Goal: Ask a question

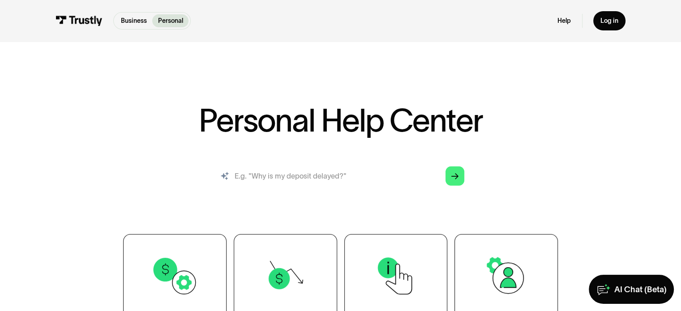
click at [341, 182] on input "search" at bounding box center [340, 176] width 263 height 29
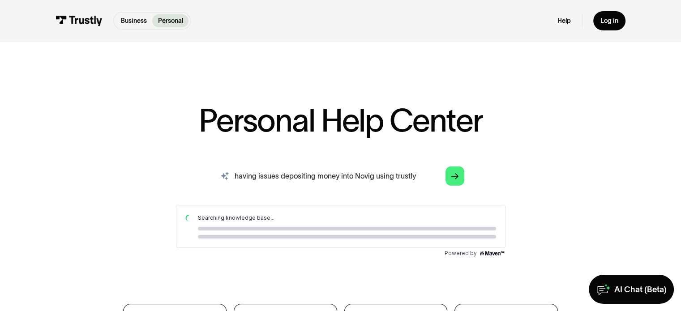
type input "having issues depositing money into Novig using trustly"
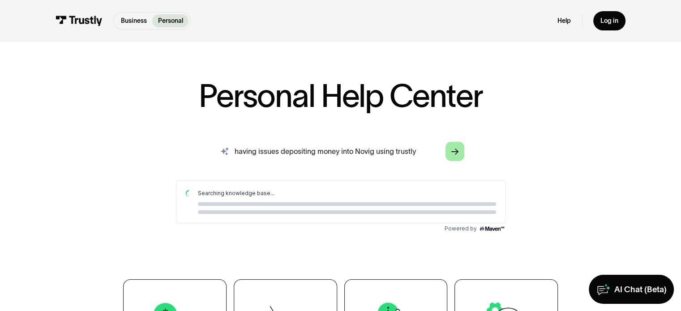
scroll to position [30, 0]
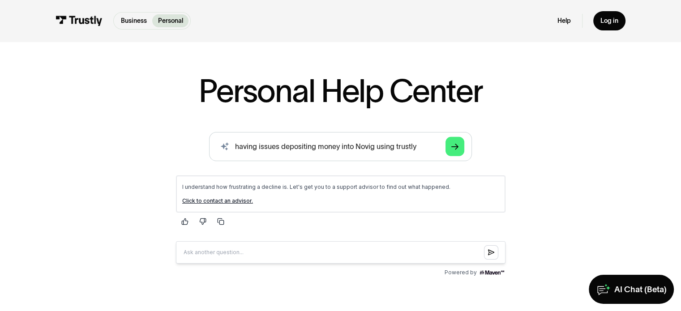
click at [229, 201] on link "Click to contact an advisor." at bounding box center [217, 200] width 71 height 7
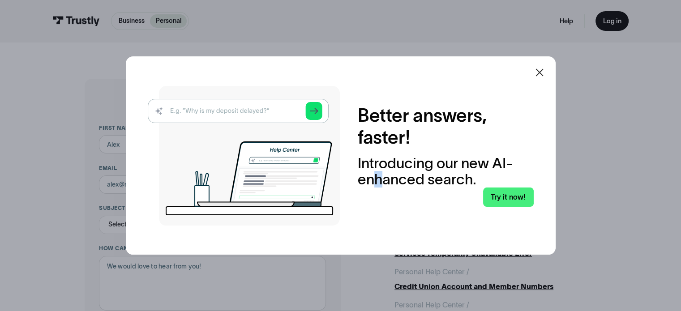
drag, startPoint x: 0, startPoint y: 0, endPoint x: 381, endPoint y: 200, distance: 430.6
click at [381, 200] on div "Better answers, faster! Introducing our new AI-enhanced search. Try it now!" at bounding box center [340, 155] width 681 height 311
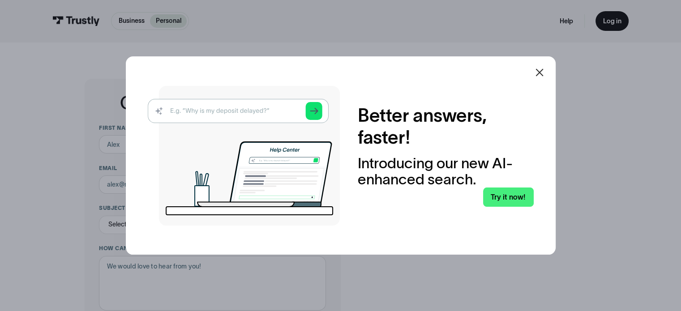
click at [542, 75] on icon at bounding box center [539, 72] width 11 height 11
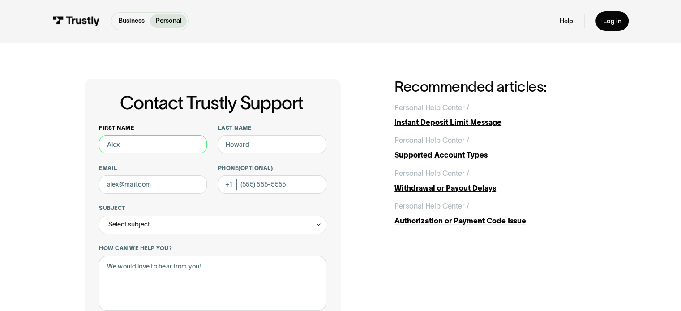
click at [163, 146] on input "First name" at bounding box center [153, 144] width 108 height 18
type input "[PERSON_NAME]"
type input "[EMAIL_ADDRESS][DOMAIN_NAME]"
type input "[PHONE_NUMBER]"
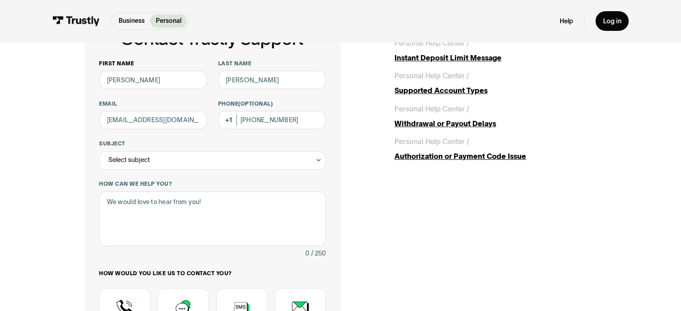
scroll to position [65, 0]
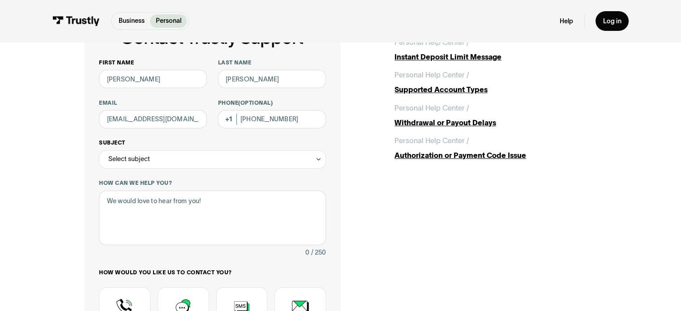
click at [179, 156] on div "Select subject" at bounding box center [212, 160] width 227 height 18
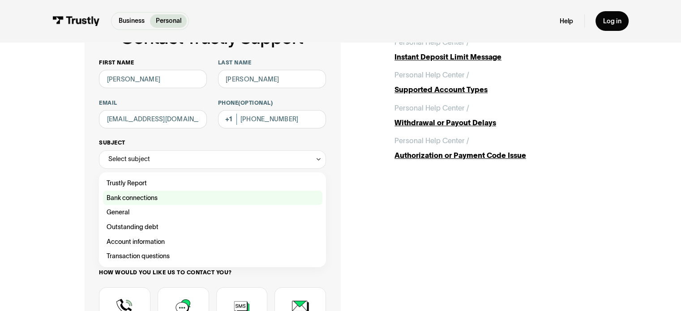
click at [163, 196] on div "Contact Trustly Support" at bounding box center [213, 198] width 220 height 15
type input "**********"
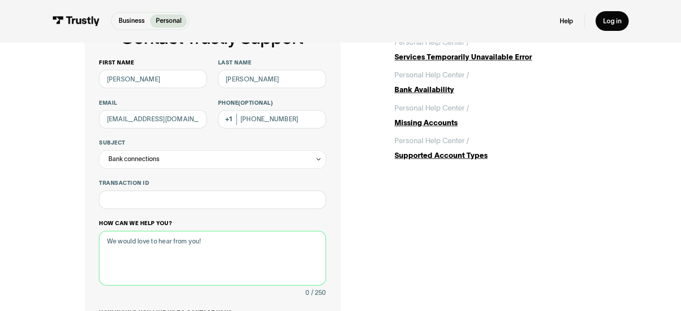
click at [200, 259] on textarea "How can we help you?" at bounding box center [212, 258] width 227 height 55
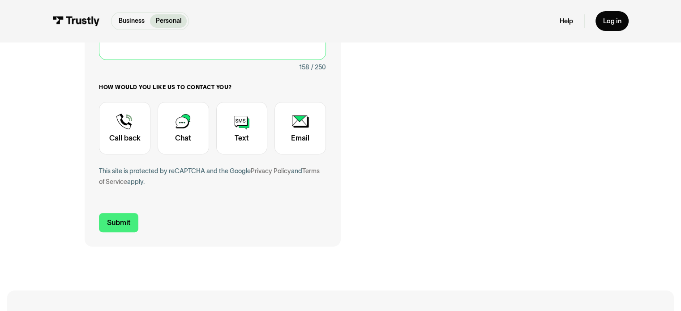
scroll to position [292, 0]
type textarea "I am having issue depositing money into Novig, which uses trustly for deposits,…"
click at [179, 123] on div "Contact Trustly Support" at bounding box center [184, 128] width 52 height 53
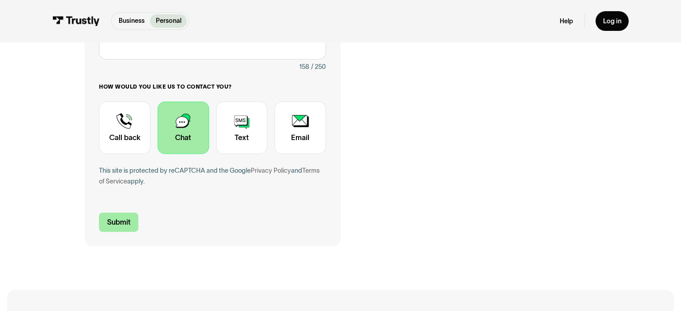
click at [133, 220] on input "Submit" at bounding box center [118, 222] width 39 height 19
type input "[PHONE_NUMBER]"
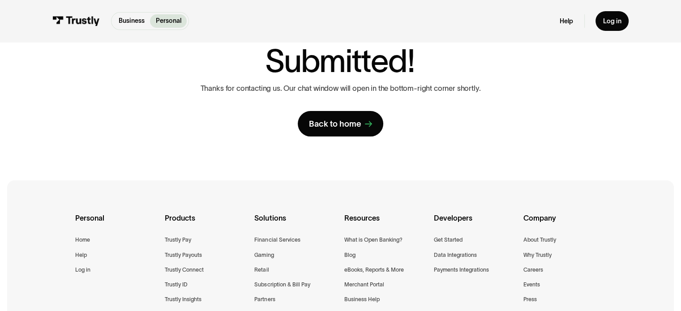
scroll to position [241, 0]
